Goal: Information Seeking & Learning: Learn about a topic

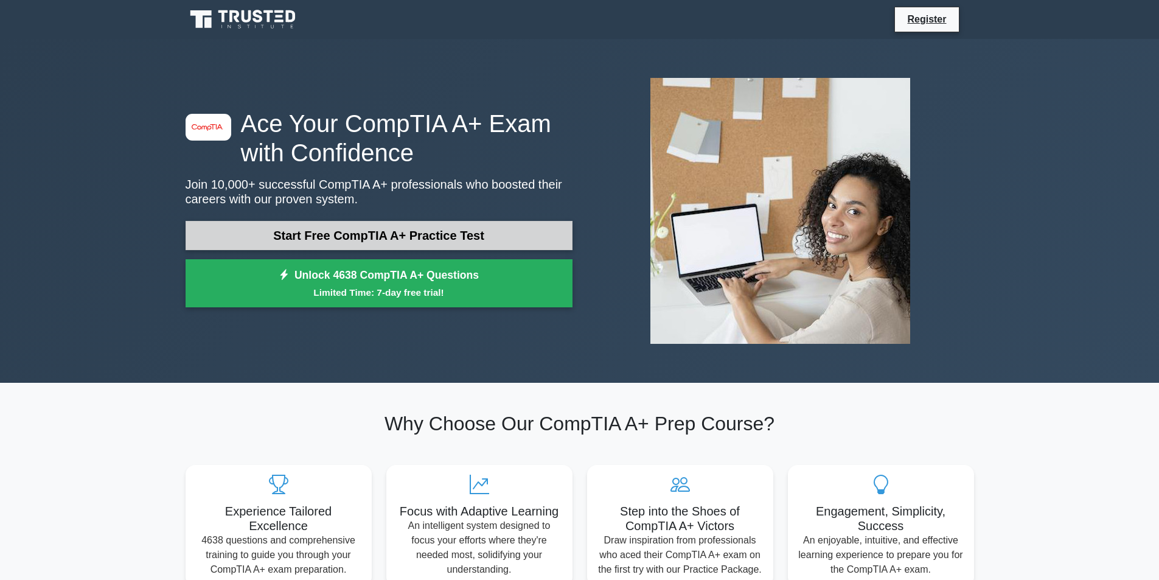
click at [240, 228] on link "Start Free CompTIA A+ Practice Test" at bounding box center [379, 235] width 387 height 29
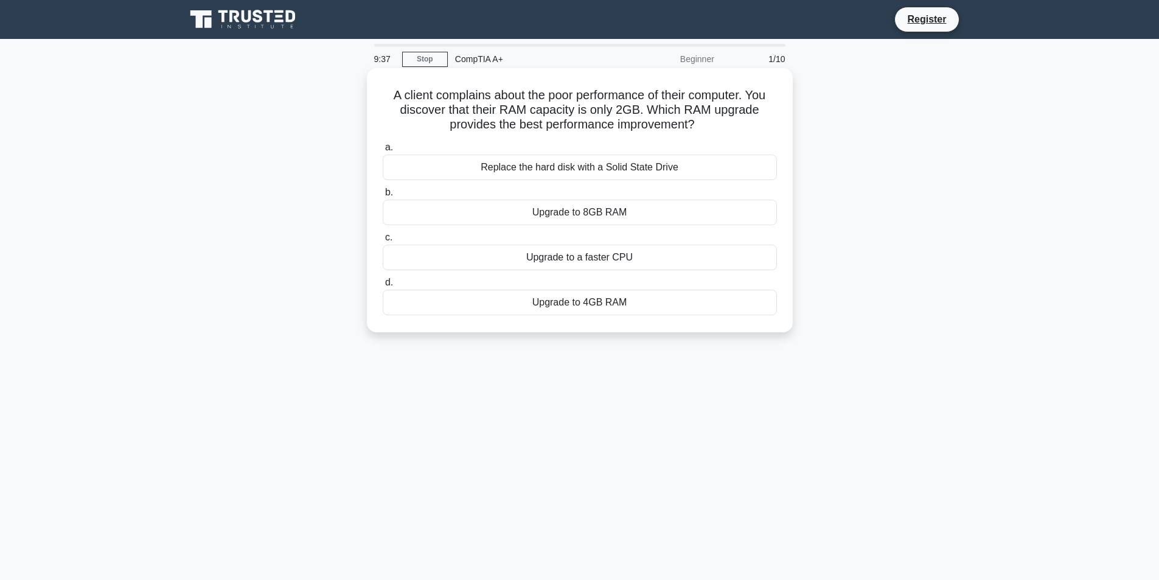
click at [619, 210] on div "Upgrade to 8GB RAM" at bounding box center [580, 213] width 394 height 26
click at [383, 197] on input "b. Upgrade to 8GB RAM" at bounding box center [383, 193] width 0 height 8
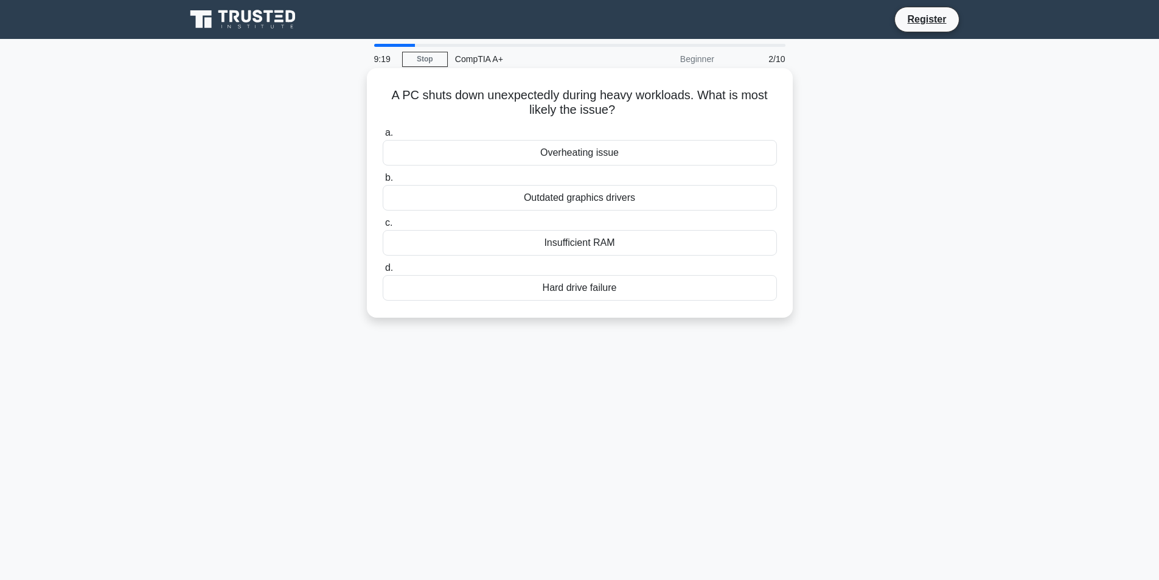
click at [691, 153] on div "Overheating issue" at bounding box center [580, 153] width 394 height 26
click at [383, 137] on input "a. Overheating issue" at bounding box center [383, 133] width 0 height 8
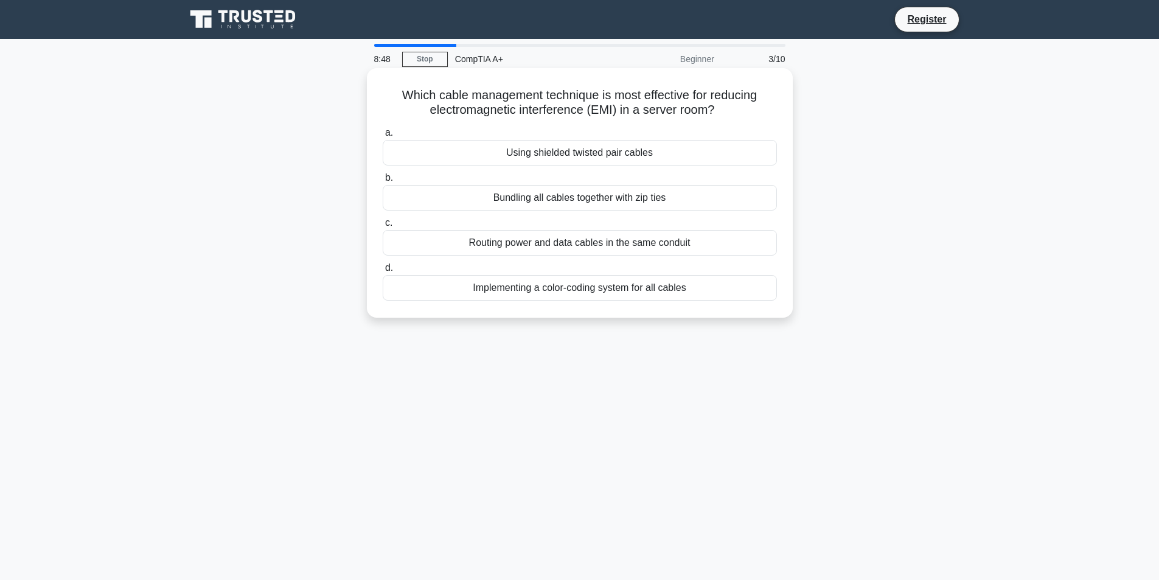
click at [648, 240] on div "Routing power and data cables in the same conduit" at bounding box center [580, 243] width 394 height 26
click at [383, 227] on input "c. Routing power and data cables in the same conduit" at bounding box center [383, 223] width 0 height 8
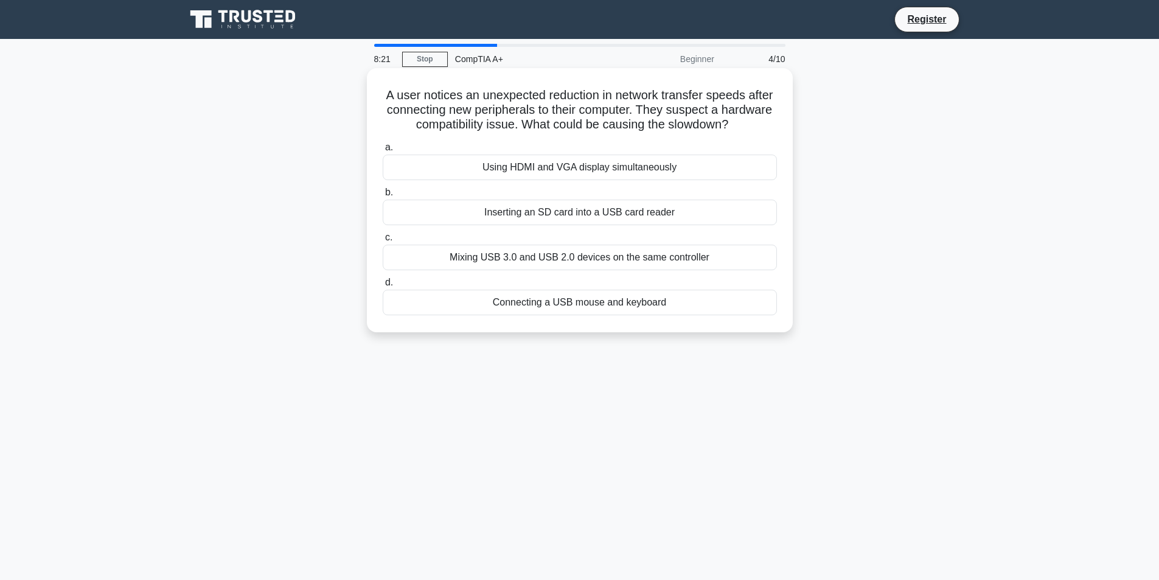
click at [661, 257] on div "Mixing USB 3.0 and USB 2.0 devices on the same controller" at bounding box center [580, 258] width 394 height 26
click at [383, 242] on input "c. Mixing USB 3.0 and USB 2.0 devices on the same controller" at bounding box center [383, 238] width 0 height 8
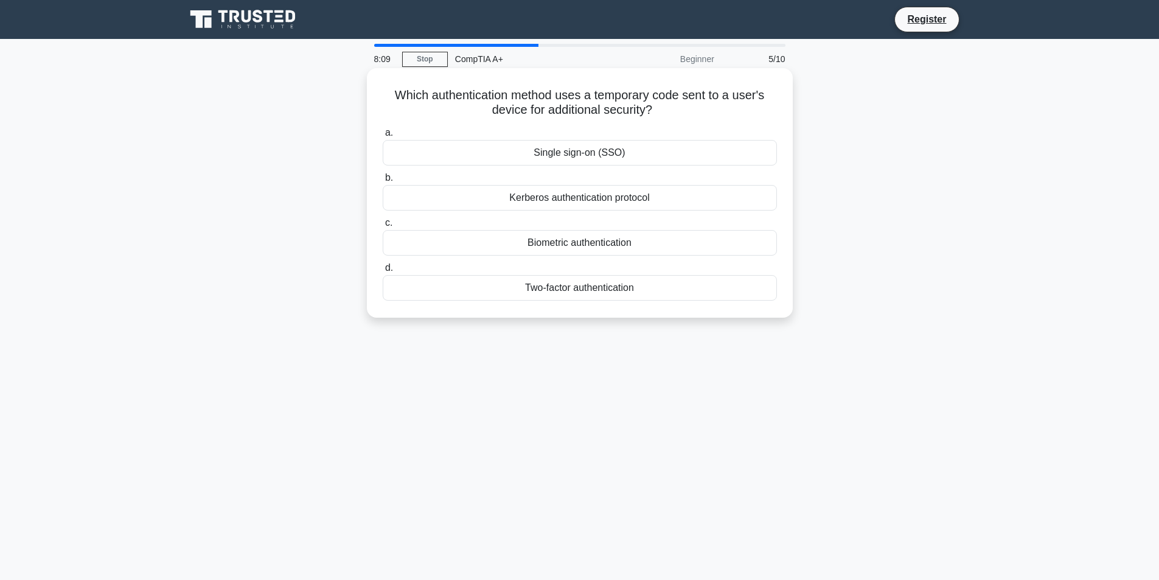
click at [654, 289] on div "Two-factor authentication" at bounding box center [580, 288] width 394 height 26
click at [383, 272] on input "d. Two-factor authentication" at bounding box center [383, 268] width 0 height 8
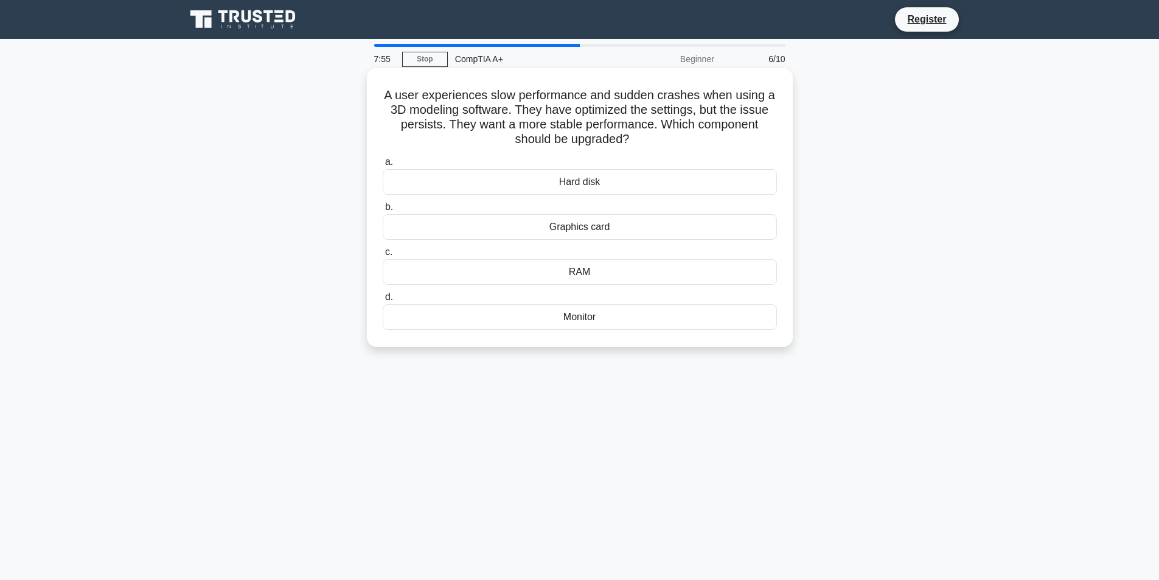
click at [604, 226] on div "Graphics card" at bounding box center [580, 227] width 394 height 26
click at [383, 211] on input "b. Graphics card" at bounding box center [383, 207] width 0 height 8
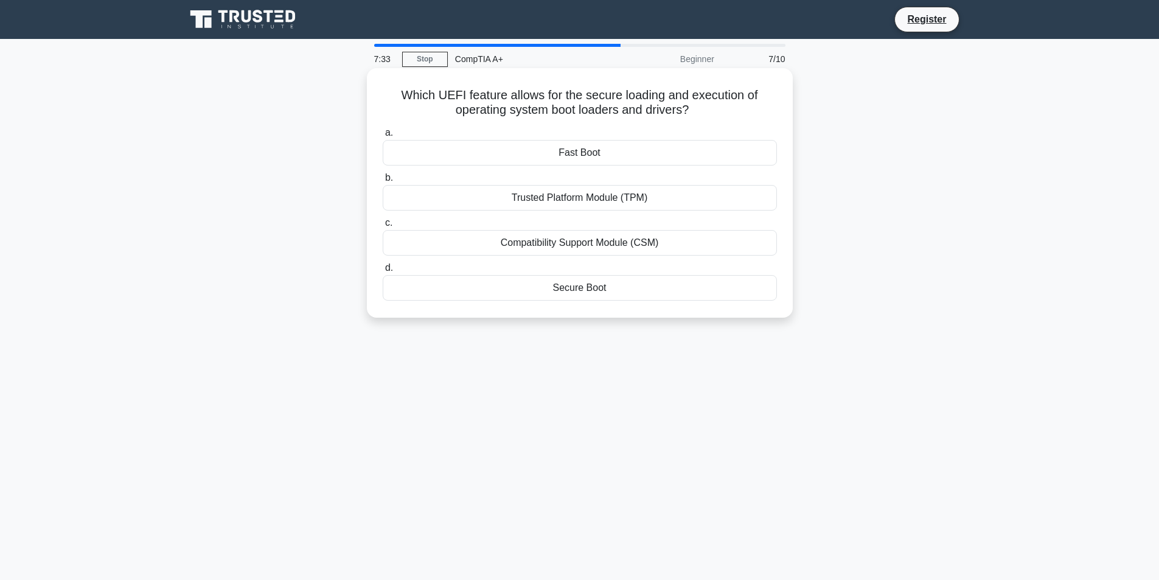
click at [607, 294] on div "Secure Boot" at bounding box center [580, 288] width 394 height 26
click at [383, 272] on input "d. Secure Boot" at bounding box center [383, 268] width 0 height 8
click at [700, 197] on div "Change the screen resolution of the external monitor" at bounding box center [580, 198] width 394 height 26
click at [383, 182] on input "b. Change the screen resolution of the external monitor" at bounding box center [383, 178] width 0 height 8
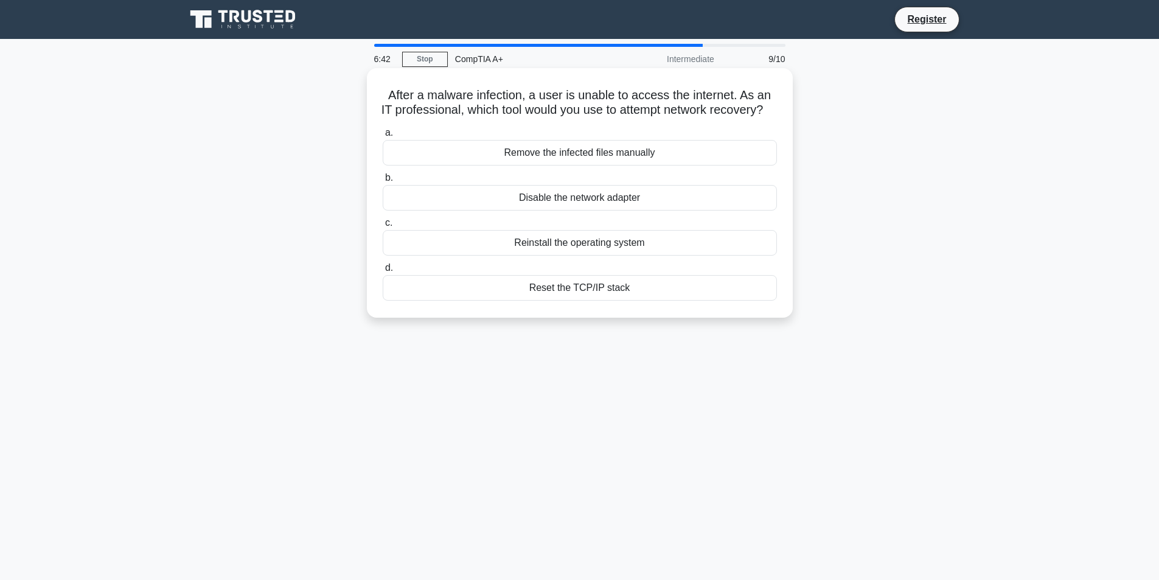
click at [660, 256] on div "Reinstall the operating system" at bounding box center [580, 243] width 394 height 26
click at [383, 227] on input "c. Reinstall the operating system" at bounding box center [383, 223] width 0 height 8
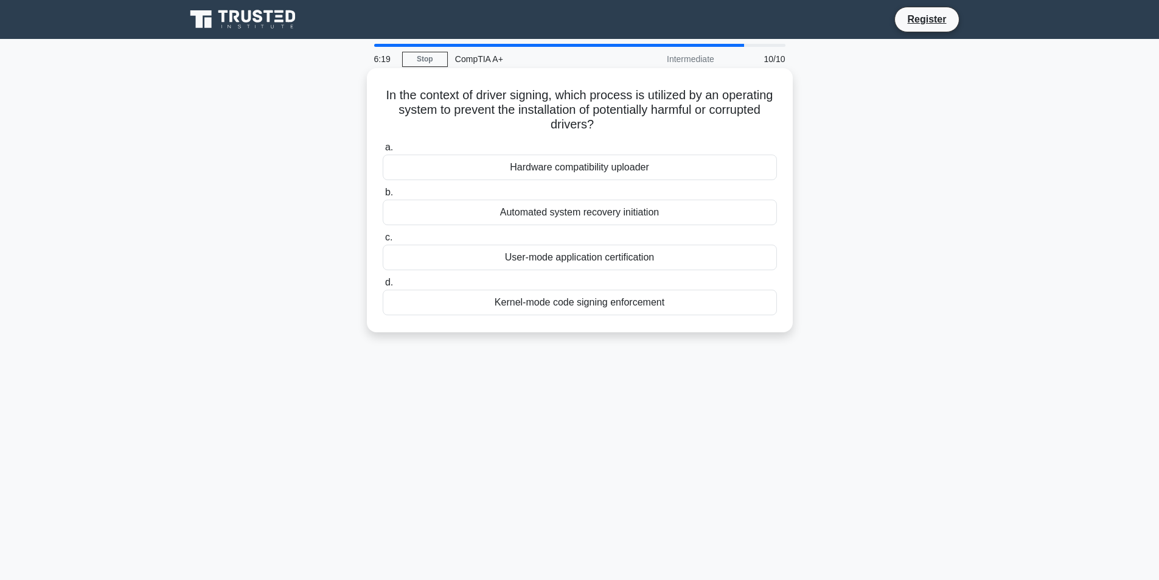
click at [671, 303] on div "Kernel-mode code signing enforcement" at bounding box center [580, 303] width 394 height 26
click at [383, 287] on input "d. Kernel-mode code signing enforcement" at bounding box center [383, 283] width 0 height 8
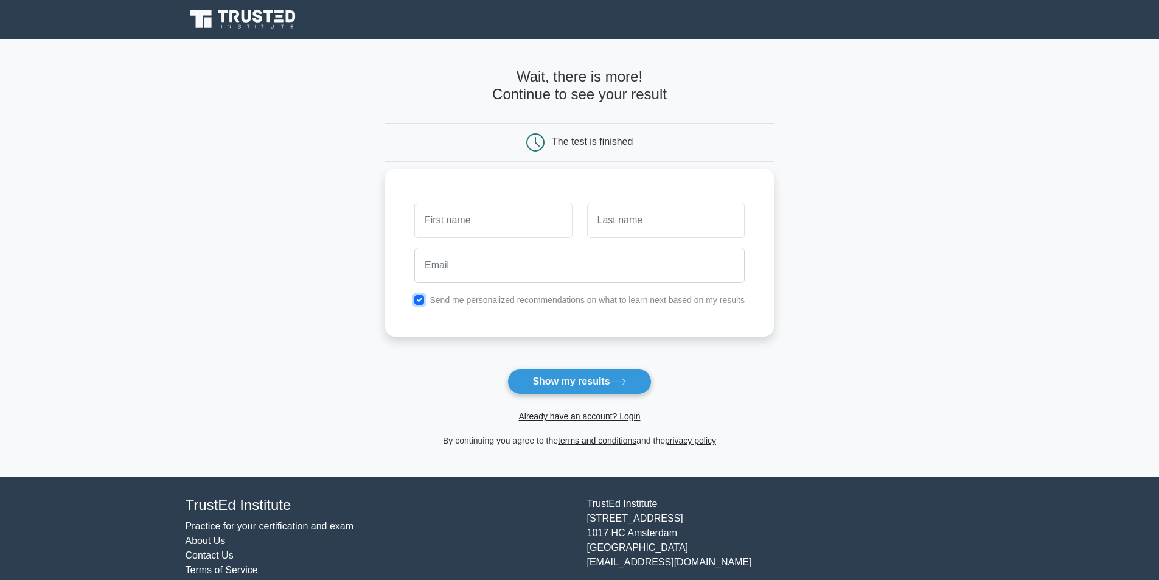
click at [422, 298] on input "checkbox" at bounding box center [419, 300] width 10 height 10
checkbox input "false"
click at [341, 300] on main "Wait, there is more! Continue to see your result The test is finished and the" at bounding box center [579, 258] width 1159 height 438
click at [552, 384] on button "Show my results" at bounding box center [579, 382] width 144 height 26
click at [469, 226] on input "text" at bounding box center [493, 220] width 158 height 35
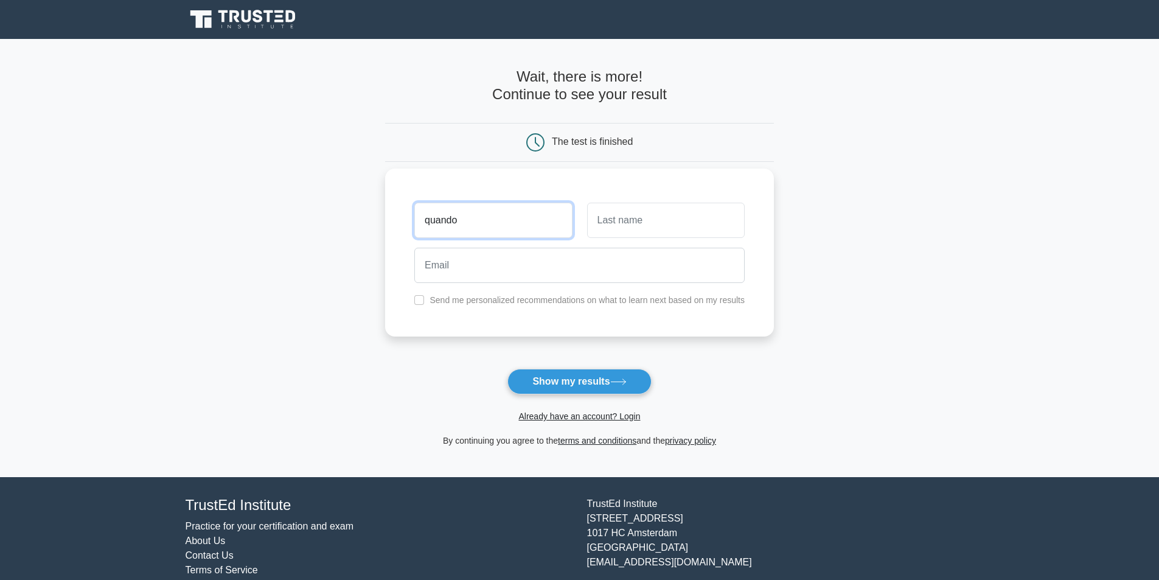
type input "quando"
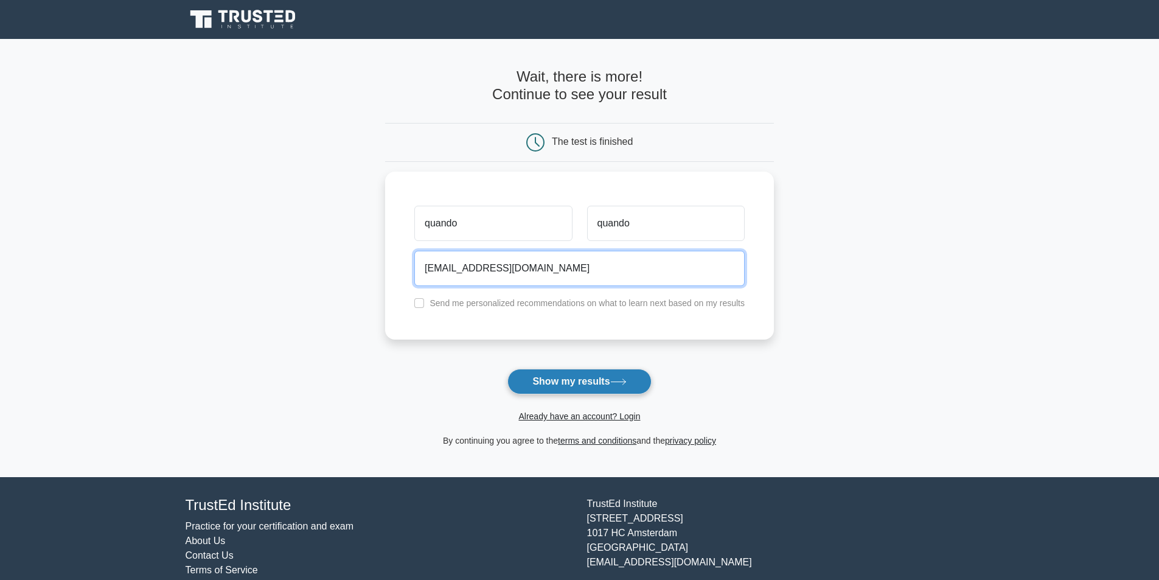
type input "[EMAIL_ADDRESS][DOMAIN_NAME]"
click at [587, 379] on button "Show my results" at bounding box center [579, 382] width 144 height 26
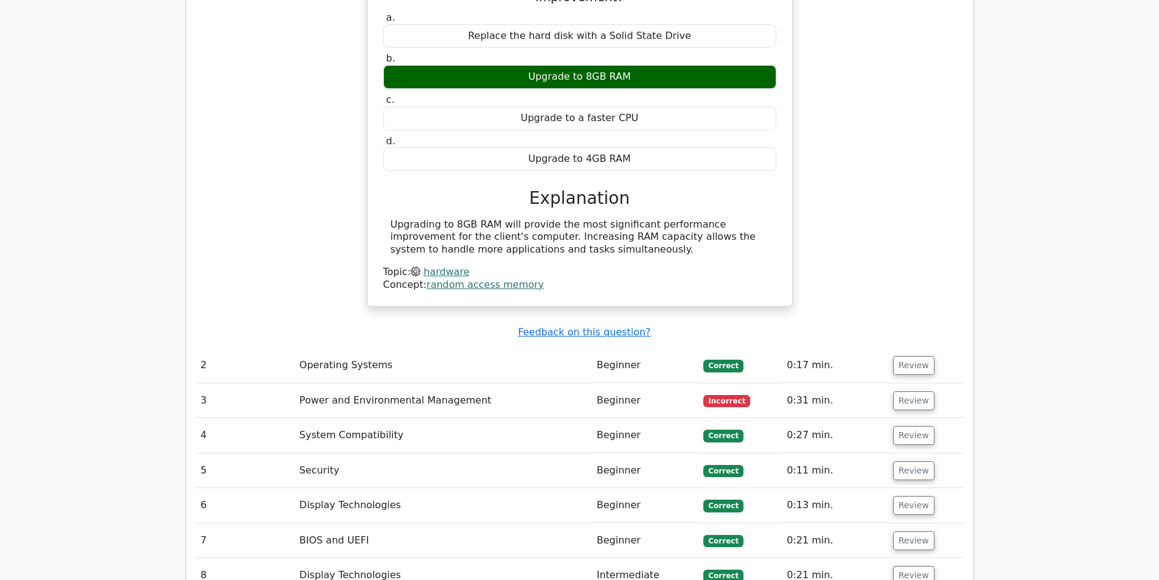
scroll to position [1217, 0]
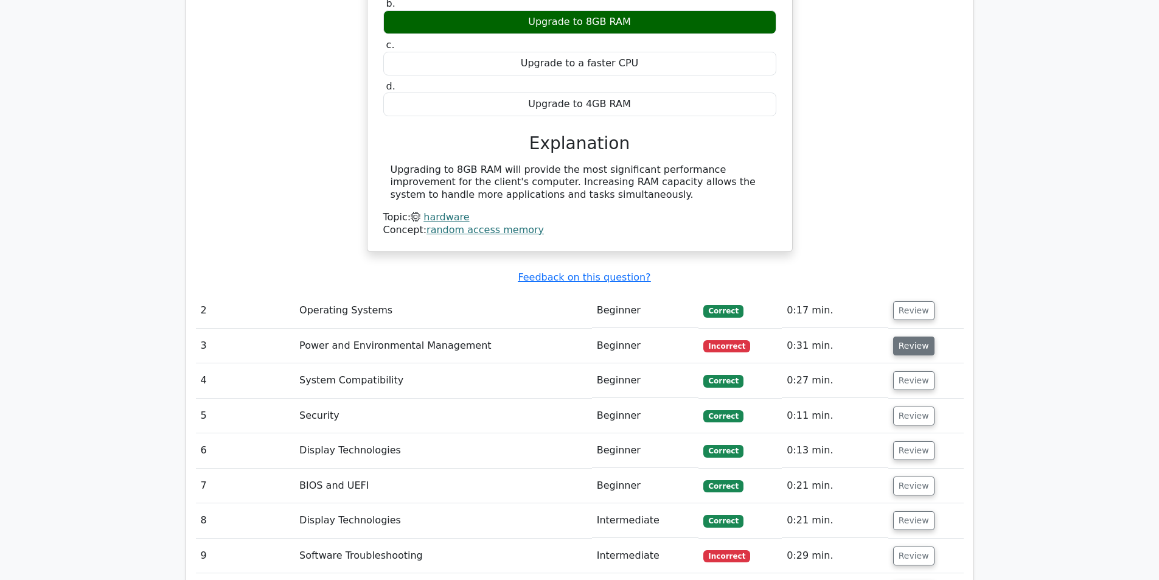
click at [907, 336] on button "Review" at bounding box center [913, 345] width 41 height 19
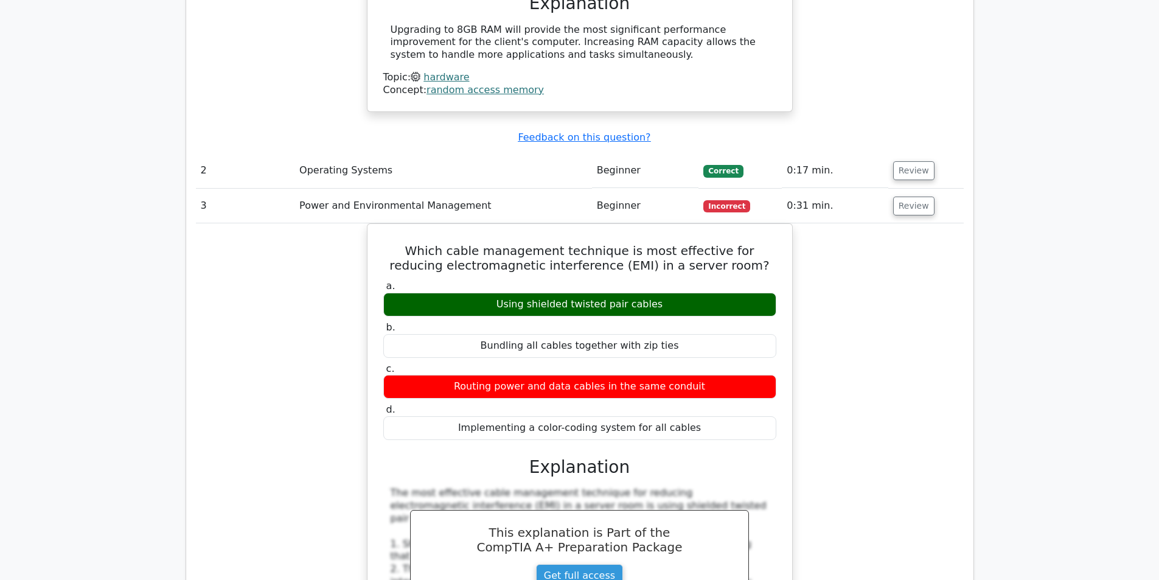
scroll to position [1399, 0]
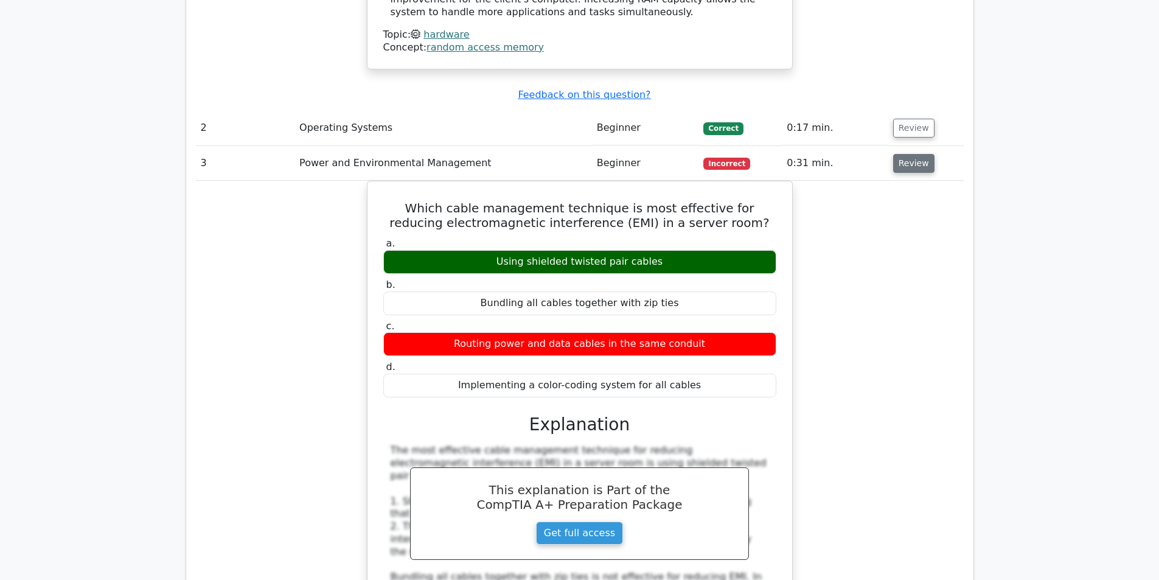
click at [905, 154] on button "Review" at bounding box center [913, 163] width 41 height 19
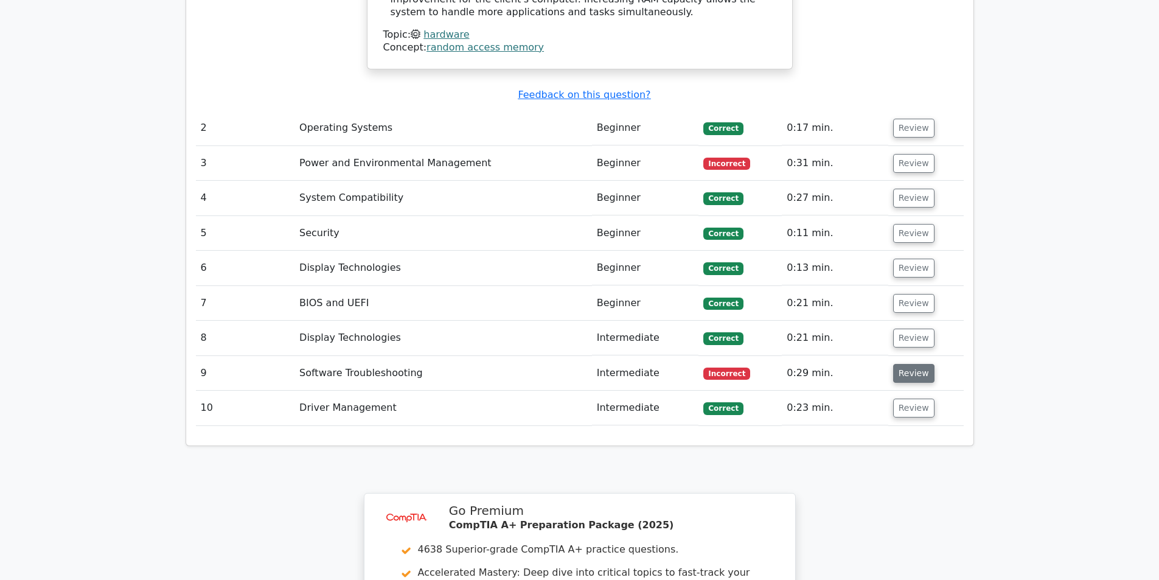
click at [924, 364] on button "Review" at bounding box center [913, 373] width 41 height 19
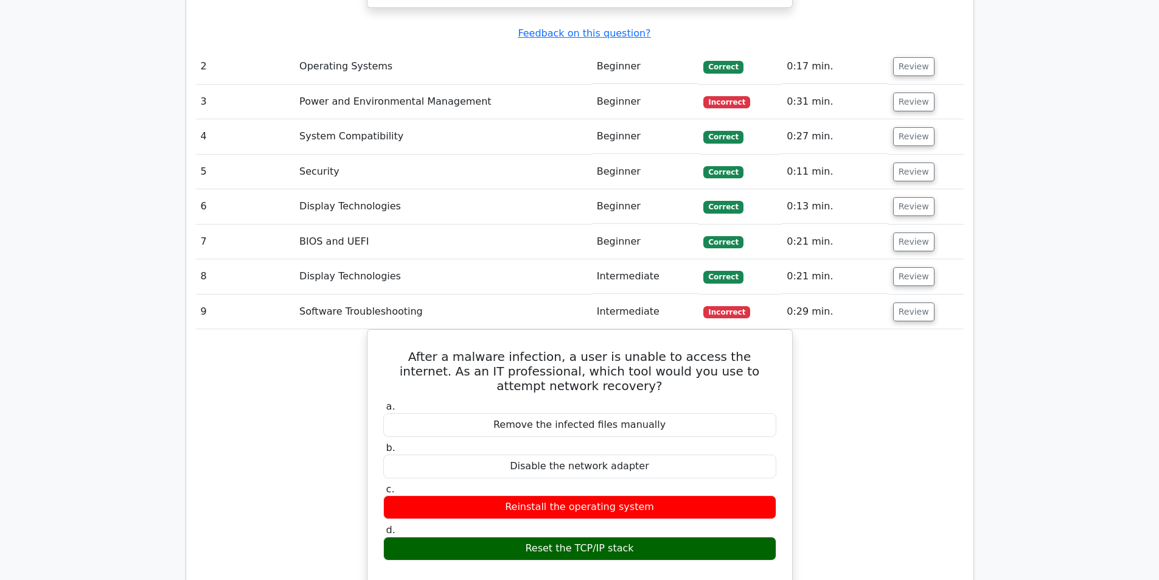
scroll to position [1460, 0]
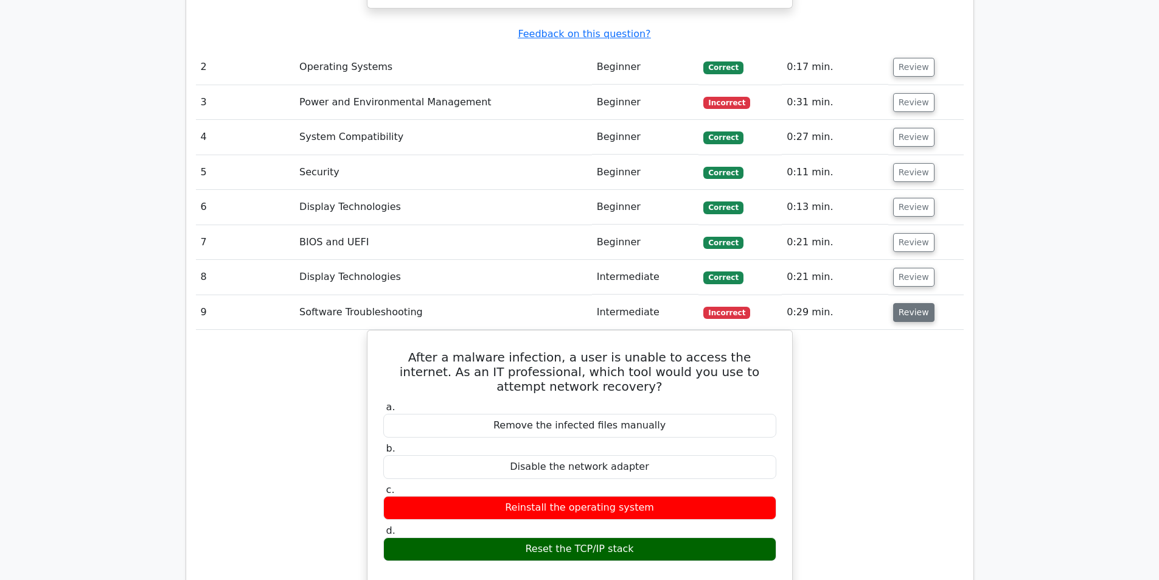
click at [911, 303] on button "Review" at bounding box center [913, 312] width 41 height 19
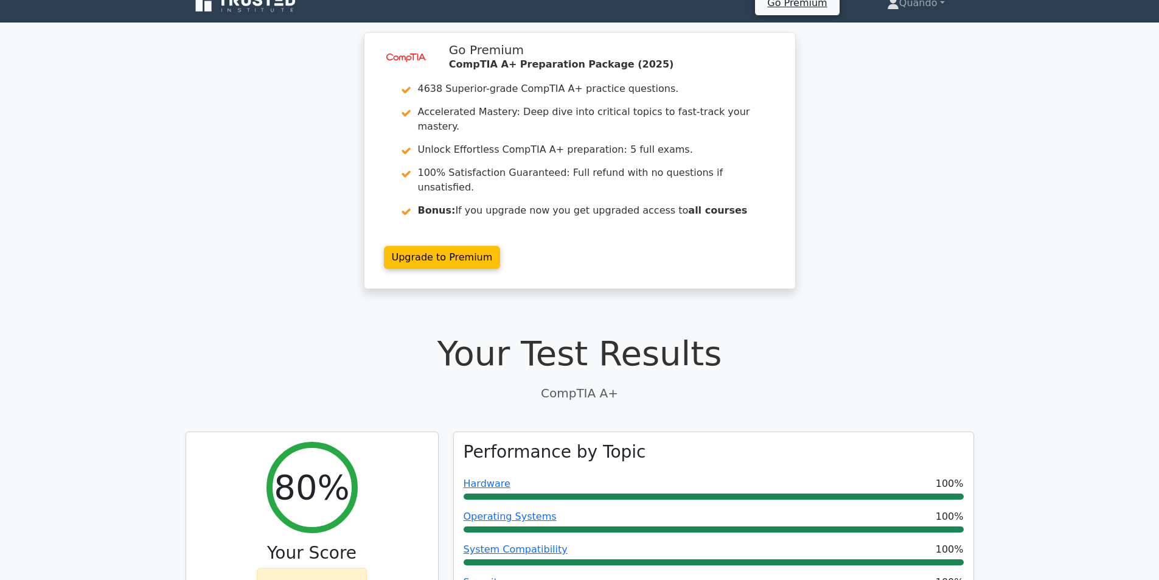
scroll to position [0, 0]
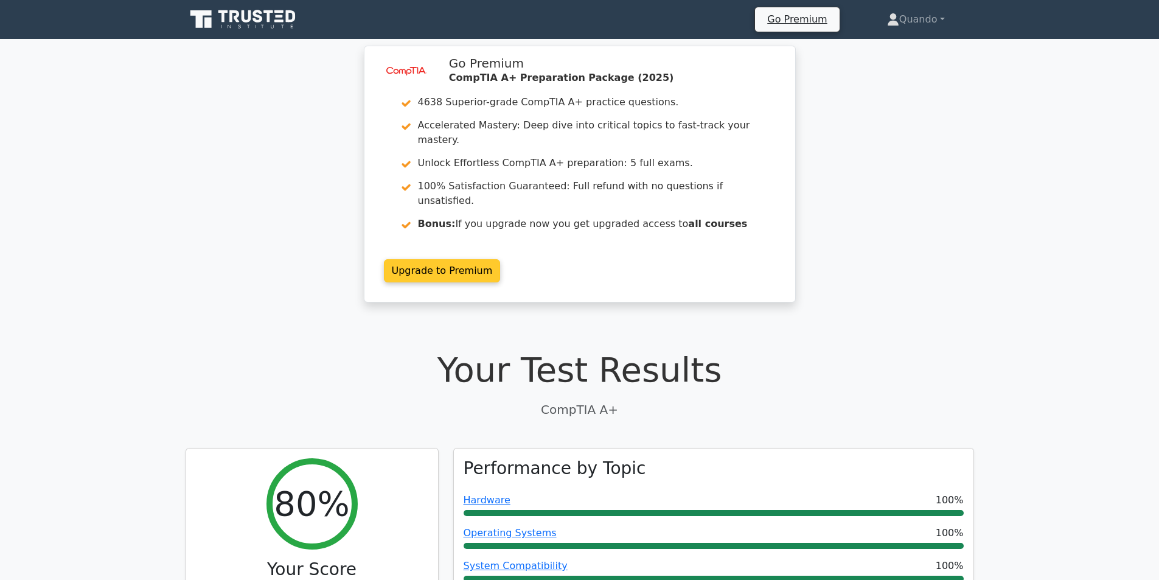
click at [437, 259] on link "Upgrade to Premium" at bounding box center [442, 270] width 117 height 23
